Goal: Feedback & Contribution: Submit feedback/report problem

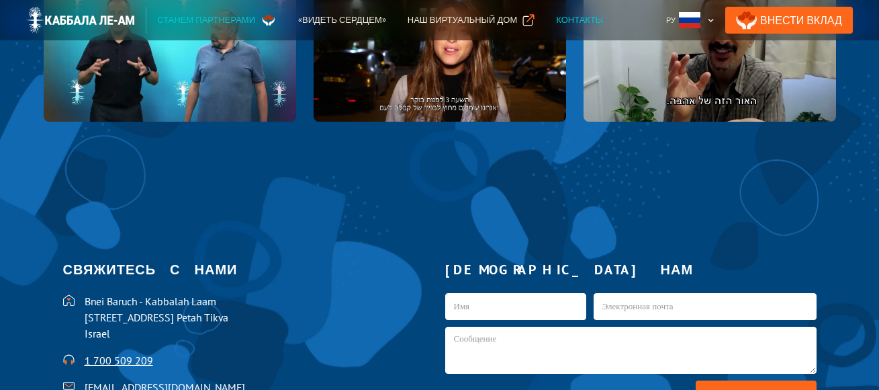
scroll to position [2620, 0]
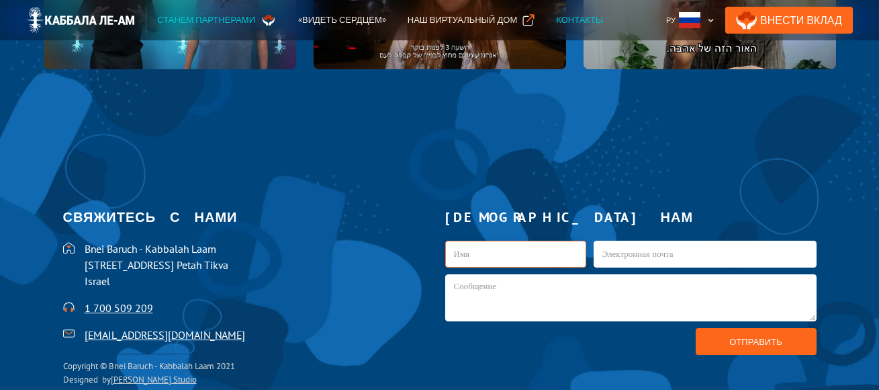
click at [460, 251] on input "kab1-Russian" at bounding box center [515, 253] width 141 height 27
type input "НАДЕЖДА"
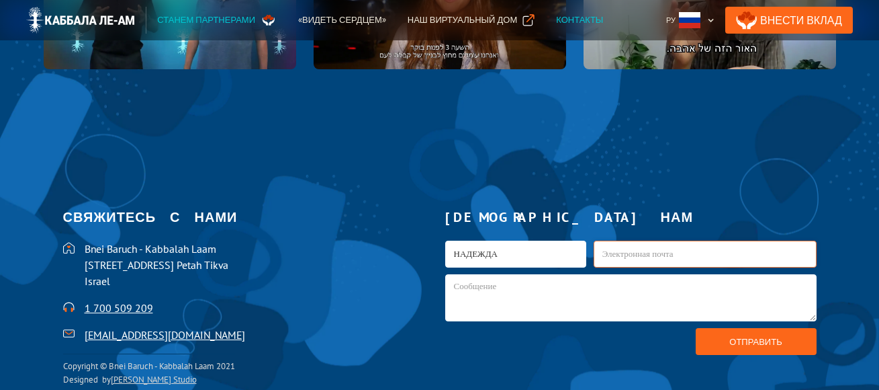
click at [647, 249] on input "kab1-Russian" at bounding box center [705, 253] width 223 height 27
type input "[EMAIL_ADDRESS][DOMAIN_NAME]"
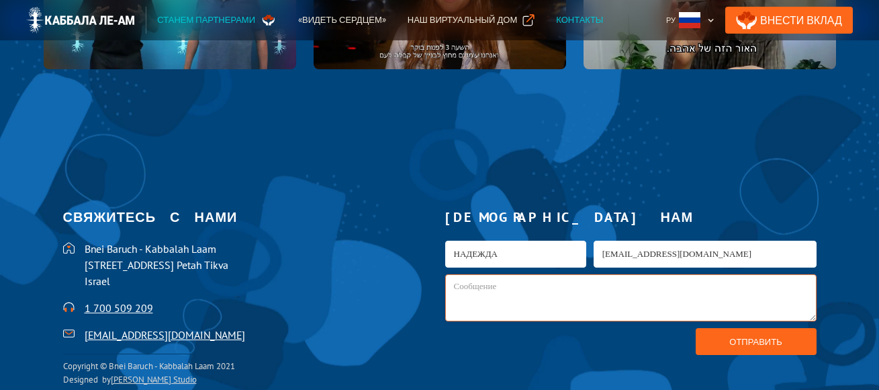
click at [478, 287] on textarea "kab1-Russian" at bounding box center [630, 297] width 371 height 47
click at [458, 285] on textarea "ЯЛЮСУЧЕНИКОМ" at bounding box center [630, 297] width 371 height 47
click at [483, 285] on textarea "ЯВЛЮСУЧЕНИКОМ" at bounding box center [630, 297] width 371 height 47
click at [470, 286] on textarea "ЯВЛЮСЬ УЧЕНИКОМ" at bounding box center [630, 297] width 371 height 47
click at [558, 284] on textarea "ЯВЛЯЮСЬ УЧЕНИКОМ" at bounding box center [630, 297] width 371 height 47
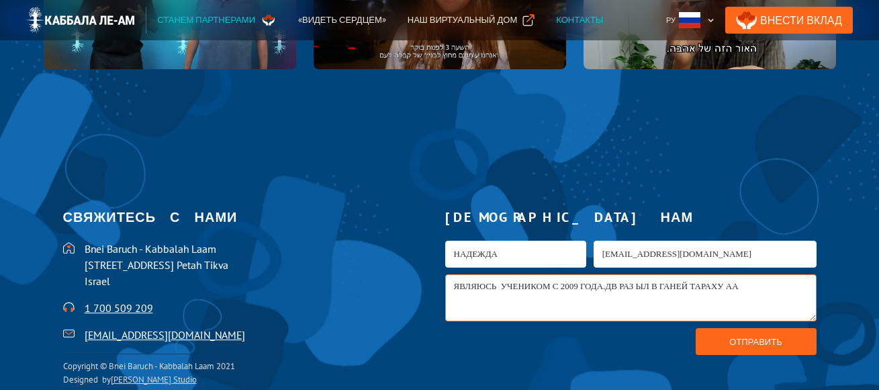
click at [617, 284] on textarea "ЯВЛЯЮСЬ УЧЕНИКОМ С 2009 ГОДА.ДВ РАЗ ЫЛ В ГАНЕЙ ТАРАХУ АА" at bounding box center [630, 297] width 371 height 47
click at [637, 288] on textarea "ЯВЛЯЮСЬ УЧЕНИКОМ С 2009 ГОДА.ДВА РАЗ ЫЛ В ГАНЕЙ ТАРАХУ АА" at bounding box center [630, 297] width 371 height 47
click at [637, 285] on textarea "ЯВЛЯЮСЬ УЧЕНИКОМ С 2009 ГОДА.ДВА РАЗ ЫЛ В ГАНЕЙ ТАРАХУ АА" at bounding box center [630, 297] width 371 height 47
click at [647, 285] on textarea "ЯВЛЯЮСЬ УЧЕНИКОМ С 2009 ГОДА.ДВА РАЗА ЫЛ В ГАНЕЙ ТАРАХУ АА" at bounding box center [630, 297] width 371 height 47
click at [744, 283] on textarea "ЯВЛЯЮСЬ УЧЕНИКОМ С 2009 ГОДА.ДВА РАЗА БАЫЛ В ГАНЕЙ ТАРАХУ АА" at bounding box center [630, 297] width 371 height 47
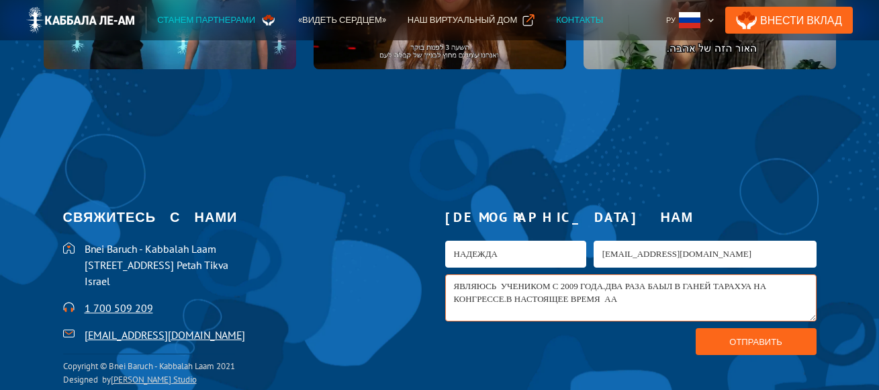
click at [750, 290] on textarea "ЯВЛЯЮСЬ УЧЕНИКОМ С 2009 ГОДА.ДВА РАЗА БАЫЛ В ГАНЕЙ ТАРАХУА НА КОНГРЕССЕ.В НАСТО…" at bounding box center [630, 297] width 371 height 47
click at [604, 298] on textarea "ЯВЛЯЮСЬ УЧЕНИКОМ С 2009 ГОДА.ДВА РАЗА БАЫЛ В ГАНЕЙ ТАРАХУА НА КОНГРЕССЕ.В НАСТО…" at bounding box center [630, 297] width 371 height 47
click at [453, 309] on textarea "ЯВЛЯЮСЬ УЧЕНИКОМ С 2009 ГОДА.ДВА РАЗА БАЫЛ В ГАНЕЙ ТАРАХУА НА КОНГРЕССЕ.В НАСТО…" at bounding box center [630, 297] width 371 height 47
click at [607, 310] on textarea "ЯВЛЯЮСЬ УЧЕНИКОМ С 2009 ГОДА.ДВА РАЗА БАЫЛ В ГАНЕЙ ТАРАХУА НА КОНГРЕССЕ.В НАСТО…" at bounding box center [630, 297] width 371 height 47
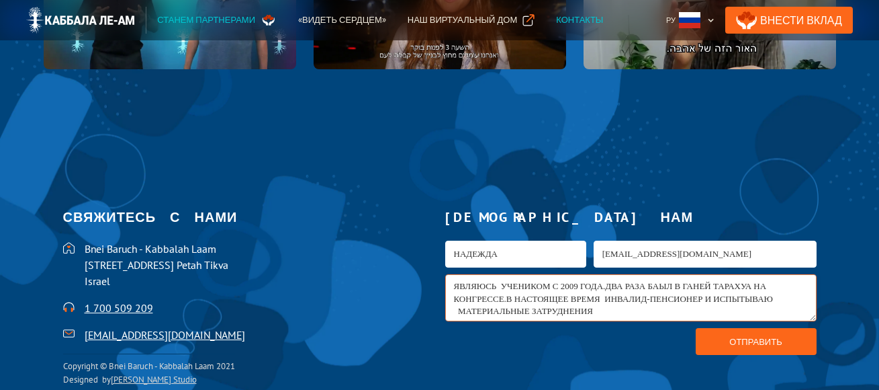
click at [658, 286] on textarea "ЯВЛЯЮСЬ УЧЕНИКОМ С 2009 ГОДА.ДВА РАЗА БАЫЛ В ГАНЕЙ ТАРАХУА НА КОНГРЕССЕ.В НАСТО…" at bounding box center [630, 297] width 371 height 47
click at [664, 286] on textarea "ЯВЛЯЮСЬ УЧЕНИКОМ С 2009 ГОДА.ДВА РАЗА БЫЛ В ГАНЕЙ ТАРАХУА НА КОНГРЕССЕ.В НАСТОЯ…" at bounding box center [630, 297] width 371 height 47
click at [504, 299] on textarea "ЯВЛЯЮСЬ УЧЕНИКОМ С 2009 ГОДА.ДВА РАЗА БЫЛАЮ В ГАНЕЙ ТАРАХУА НА КОНГРЕССЕ.В НАСТ…" at bounding box center [630, 297] width 371 height 47
click at [679, 285] on textarea "ЯВЛЯЮСЬ УЧЕНИКОМ С 2009 ГОДА.ДВА РАЗА БЫЛАЮ В ГАНЕЙ ТАРАХУА НА КОНГРЕСС.В НАСТО…" at bounding box center [630, 297] width 371 height 47
click at [601, 304] on textarea "ЯВЛЯЮСЬ УЧЕНИКОМ С 2009 ГОДА.ДВА РАЗА БЫЛА В ГАНЕЙ ТАРАХУА НА КОНГРЕСС.В НАСТОЯ…" at bounding box center [630, 297] width 371 height 47
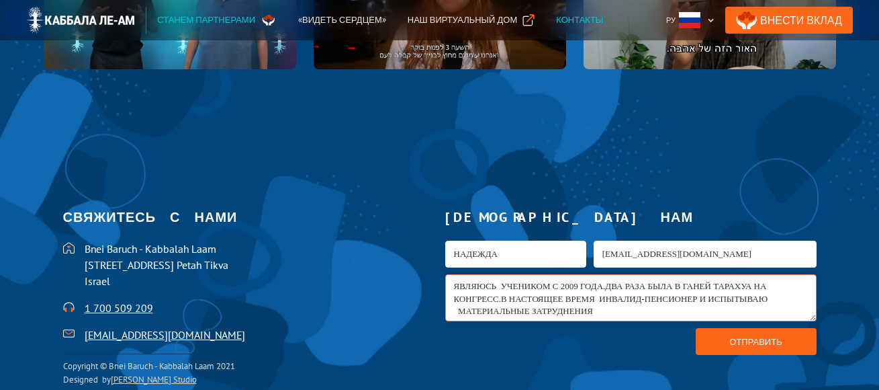
click at [596, 309] on textarea "ЯВЛЯЮСЬ УЧЕНИКОМ С 2009 ГОДА.ДВА РАЗА БЫЛА В ГАНЕЙ ТАРАХУА НА КОНГРЕСС.В НАСТОЯ…" at bounding box center [630, 297] width 371 height 47
click at [594, 309] on textarea "ЯВЛЯЮСЬ УЧЕНИКОМ С 2009 ГОДА.ДВА РАЗА БЫЛА В ГАНЕЙ ТАРАХУА НА КОНГРЕСС.В НАСТОЯ…" at bounding box center [630, 297] width 371 height 47
click at [732, 307] on textarea "ЯВЛЯЮСЬ УЧЕНИКОМ С 2009 ГОДА.ДВА РАЗА БЫЛА В ГАНЕЙ ТАРАХУА НА КОНГРЕСС.В НАСТОЯ…" at bounding box center [630, 297] width 371 height 47
click at [732, 308] on textarea "ЯВЛЯЮСЬ УЧЕНИКОМ С 2009 ГОДА.ДВА РАЗА БЫЛА В ГАНЕЙ ТАРАХУА НА КОНГРЕСС.В НАСТОЯ…" at bounding box center [630, 297] width 371 height 47
click at [733, 309] on textarea "ЯВЛЯЮСЬ УЧЕНИКОМ С 2009 ГОДА.ДВА РАЗА БЫЛА В ГАНЕЙ ТАРАХУА НА КОНГРЕСС.В НАСТОЯ…" at bounding box center [630, 297] width 371 height 47
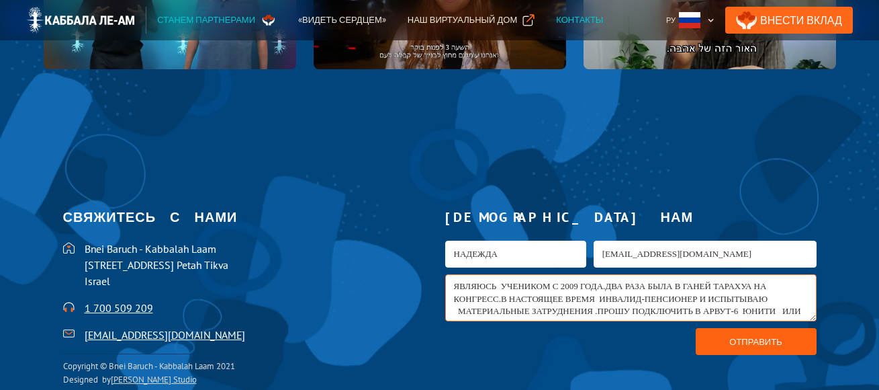
type textarea "ЯВЛЯЮСЬ УЧЕНИКОМ С 2009 ГОДА.ДВА РАЗА БЫЛА В ГАНЕЙ ТАРАХУА НА КОНГРЕСС.В НАСТОЯ…"
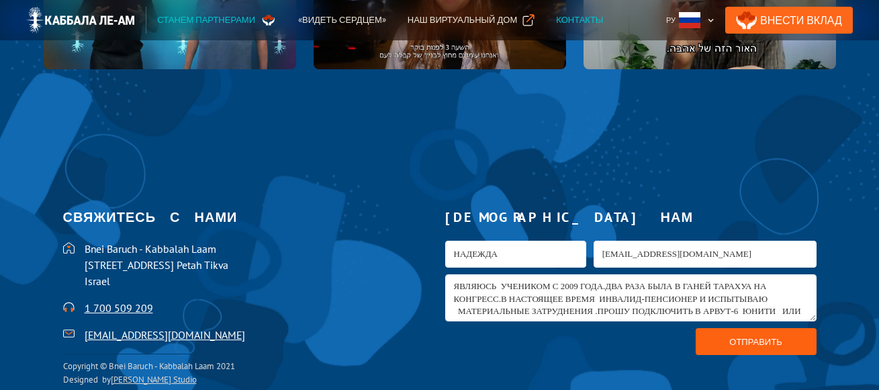
click at [746, 332] on input "Отправить" at bounding box center [756, 341] width 121 height 27
type input "Пожалуйста подождите..."
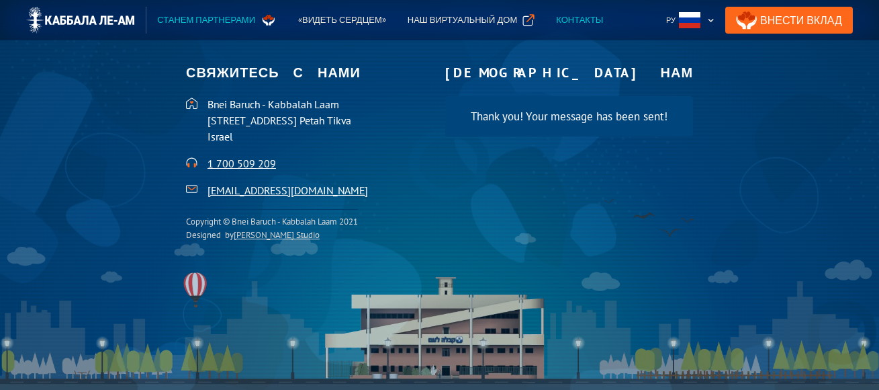
scroll to position [2630, 0]
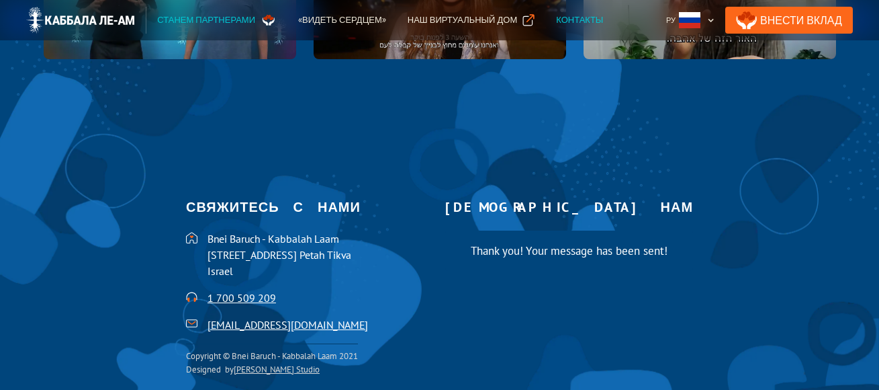
click at [484, 244] on div "Thank you! Your message has been sent!" at bounding box center [570, 250] width 222 height 13
click at [484, 246] on div "Thank you! Your message has been sent!" at bounding box center [570, 250] width 222 height 13
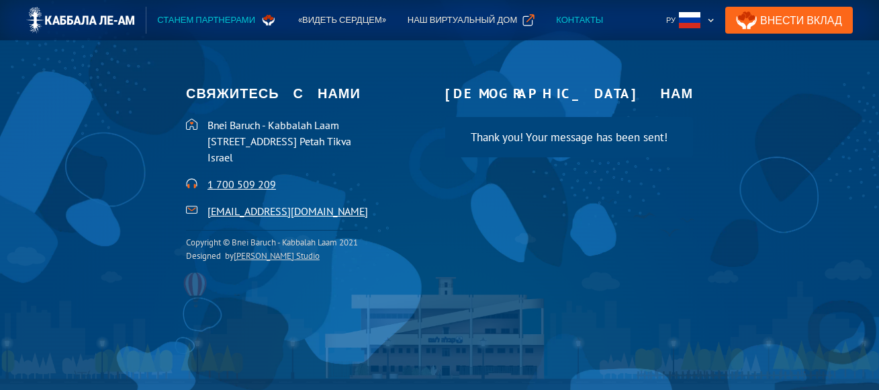
scroll to position [2764, 0]
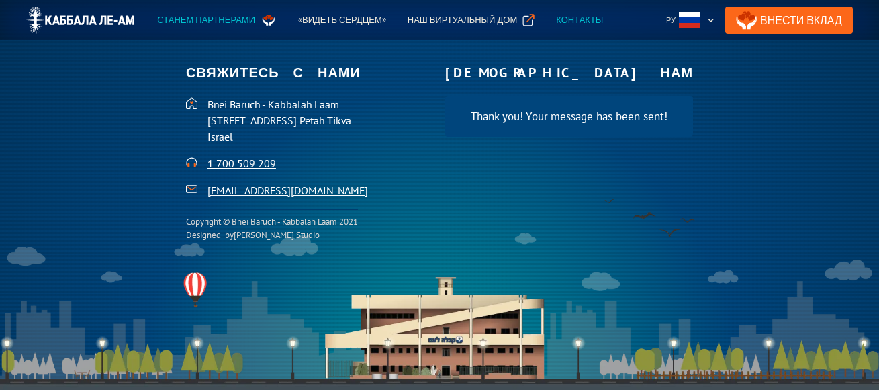
click at [197, 103] on img at bounding box center [191, 102] width 11 height 11
click at [197, 102] on img at bounding box center [191, 102] width 11 height 11
click at [772, 20] on link "Внести Вклад" at bounding box center [789, 20] width 128 height 27
